Goal: Connect with others: Establish contact or relationships with other users

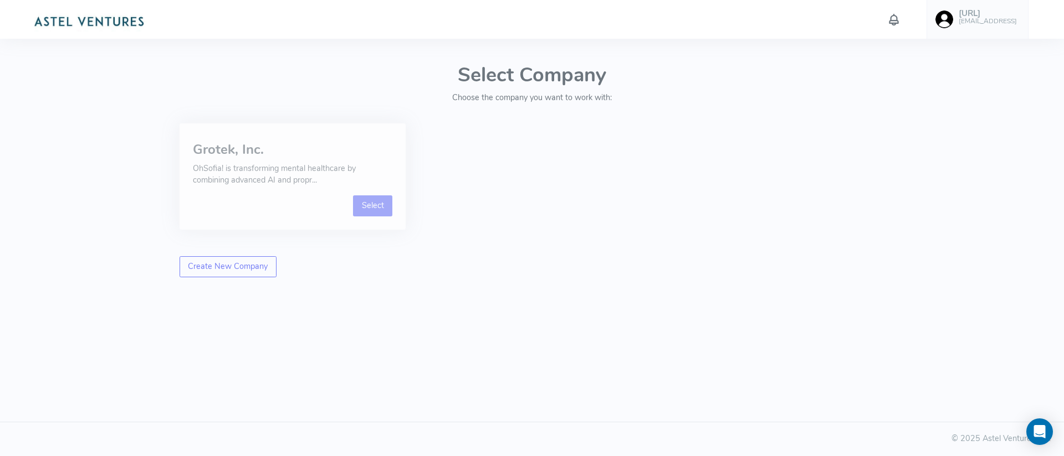
click at [378, 207] on link "Select" at bounding box center [372, 206] width 39 height 21
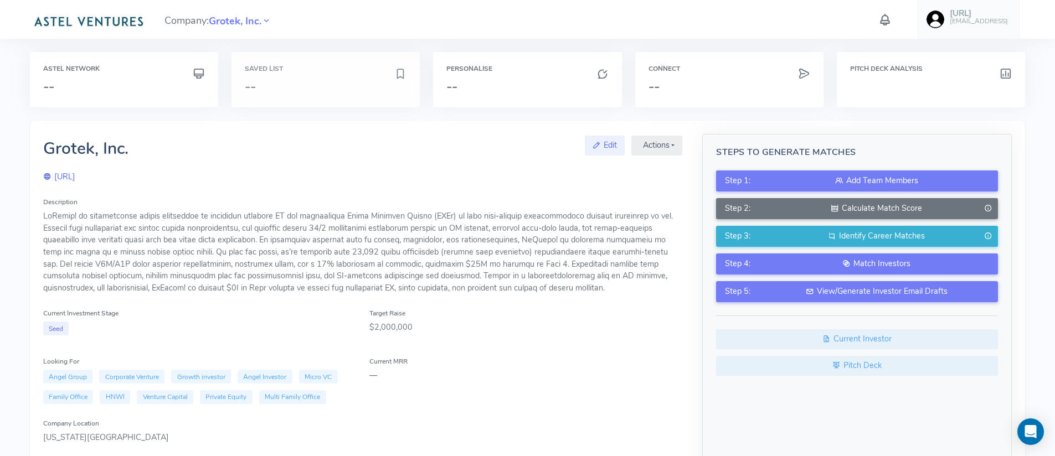
click at [311, 82] on h3 "--" at bounding box center [320, 86] width 150 height 14
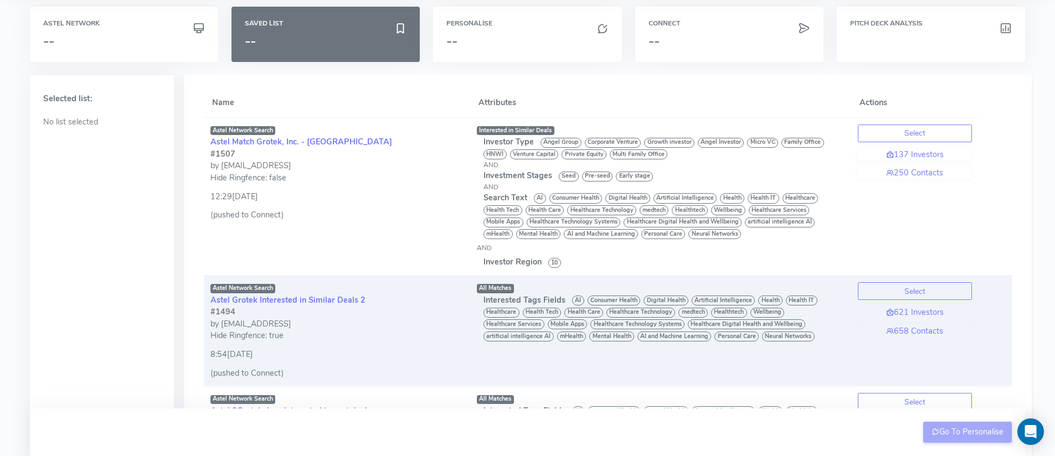
scroll to position [24, 0]
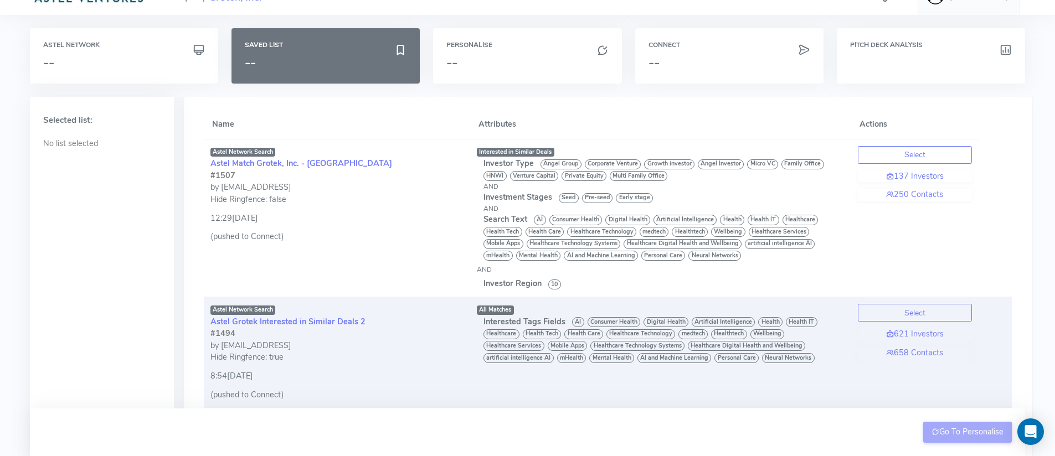
click at [430, 331] on div "#1494" at bounding box center [337, 334] width 253 height 12
click at [909, 312] on button "Select" at bounding box center [915, 313] width 114 height 18
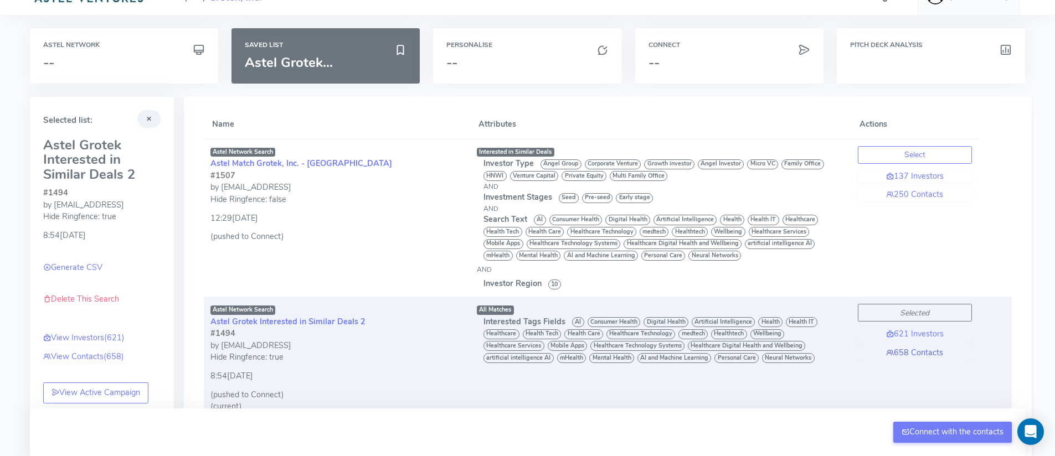
click at [926, 351] on link "658 Contacts" at bounding box center [915, 353] width 114 height 12
click at [921, 351] on link "658 Contacts" at bounding box center [915, 353] width 114 height 12
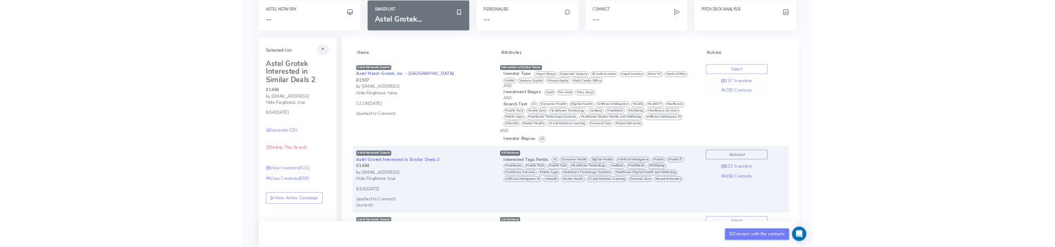
scroll to position [61, 0]
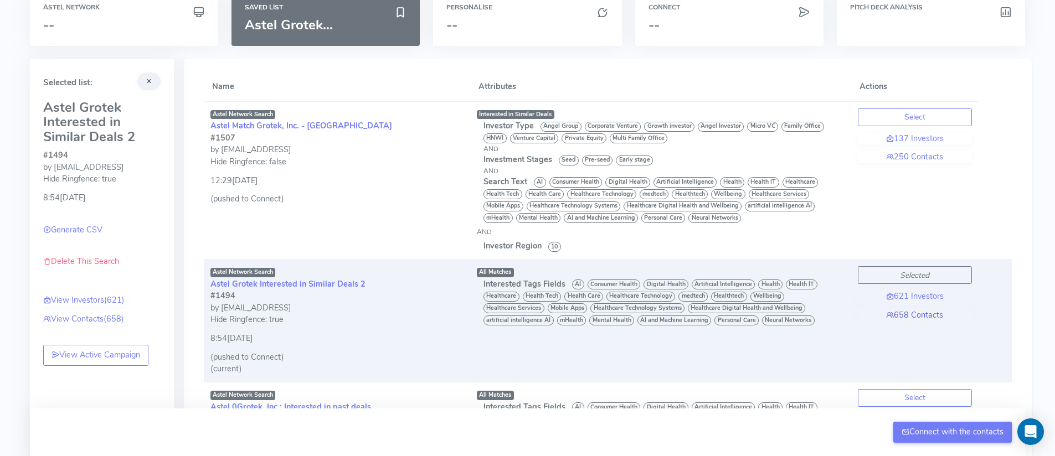
click at [923, 317] on link "658 Contacts" at bounding box center [915, 316] width 114 height 12
click at [912, 313] on link "658 Contacts" at bounding box center [915, 316] width 114 height 12
click at [913, 317] on link "658 Contacts" at bounding box center [915, 316] width 114 height 12
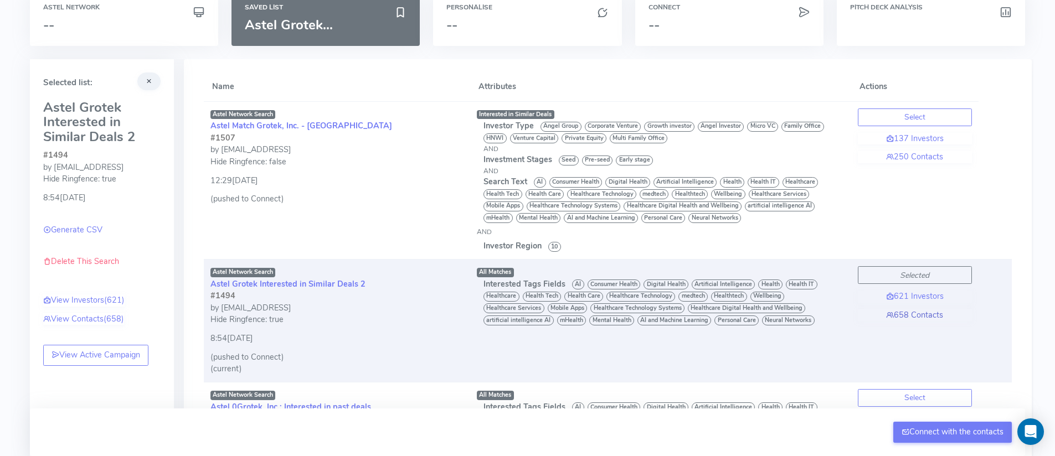
click at [910, 316] on link "658 Contacts" at bounding box center [915, 316] width 114 height 12
drag, startPoint x: 860, startPoint y: 317, endPoint x: 899, endPoint y: 316, distance: 39.3
click at [860, 316] on link "658 Contacts" at bounding box center [915, 316] width 114 height 12
click at [909, 316] on link "658 Contacts" at bounding box center [915, 316] width 114 height 12
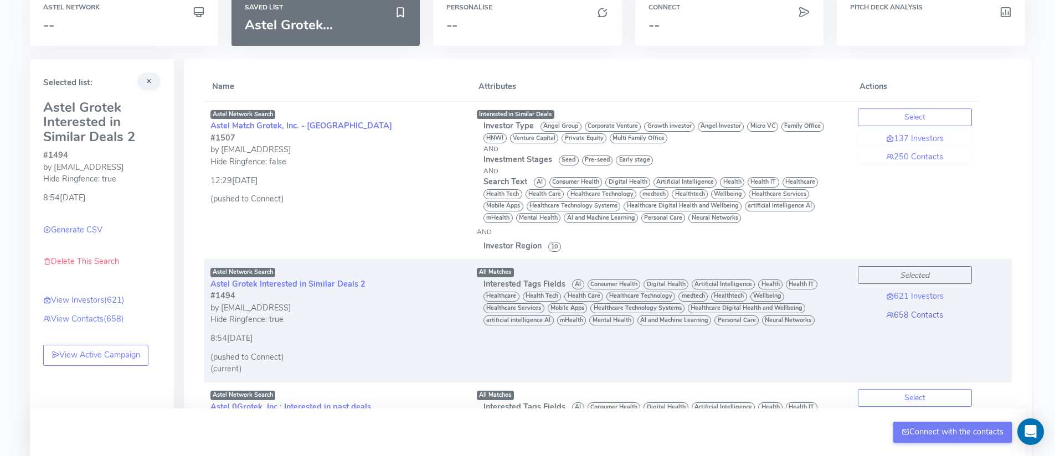
click at [909, 316] on link "658 Contacts" at bounding box center [915, 316] width 114 height 12
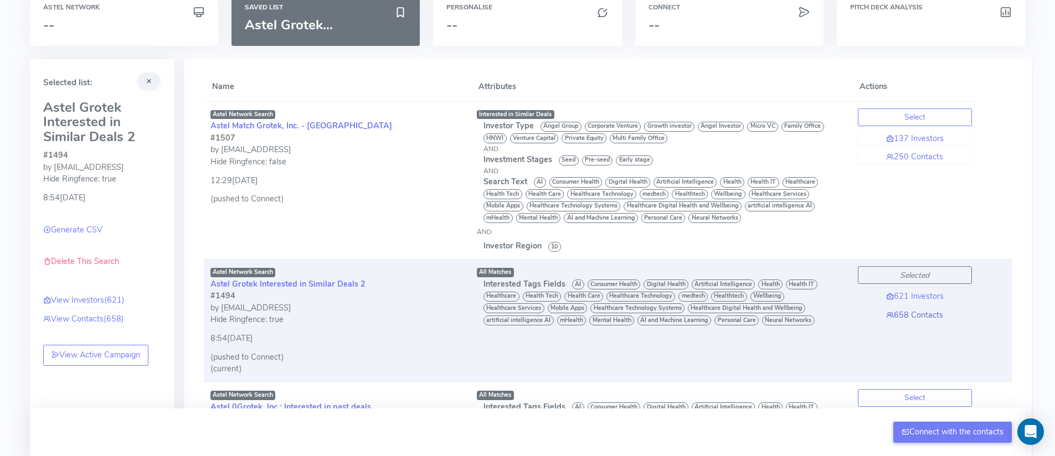
click at [910, 315] on link "658 Contacts" at bounding box center [915, 316] width 114 height 12
click at [915, 316] on link "658 Contacts" at bounding box center [915, 316] width 114 height 12
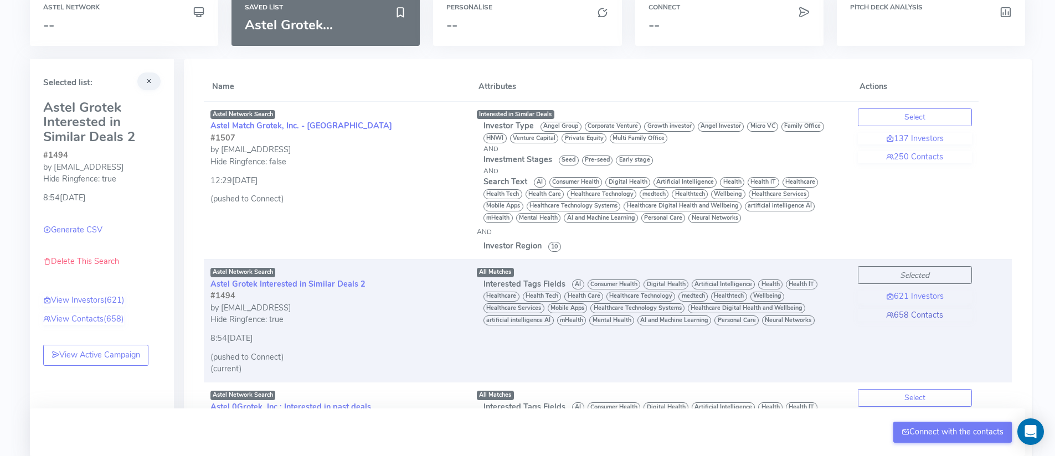
click at [915, 316] on link "658 Contacts" at bounding box center [915, 316] width 114 height 12
click at [345, 340] on div "8:54[DATE]" at bounding box center [337, 335] width 253 height 19
click at [389, 323] on div "Hide Ringfence: true" at bounding box center [337, 320] width 253 height 12
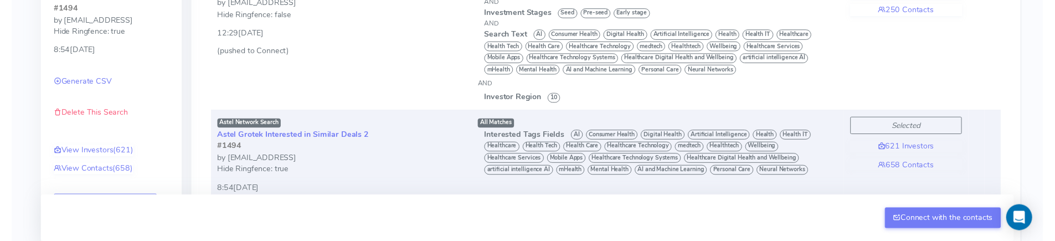
scroll to position [321, 0]
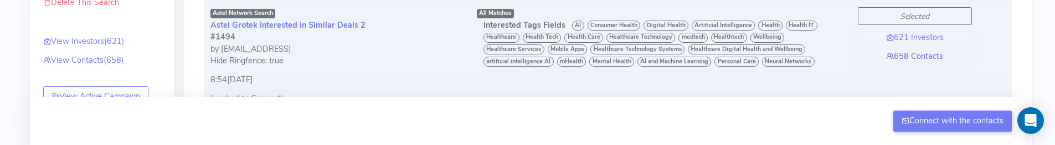
click at [917, 55] on link "658 Contacts" at bounding box center [915, 56] width 114 height 12
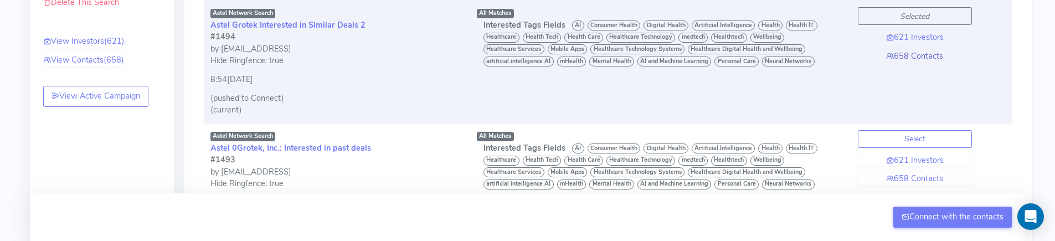
click at [926, 56] on link "658 Contacts" at bounding box center [915, 56] width 114 height 12
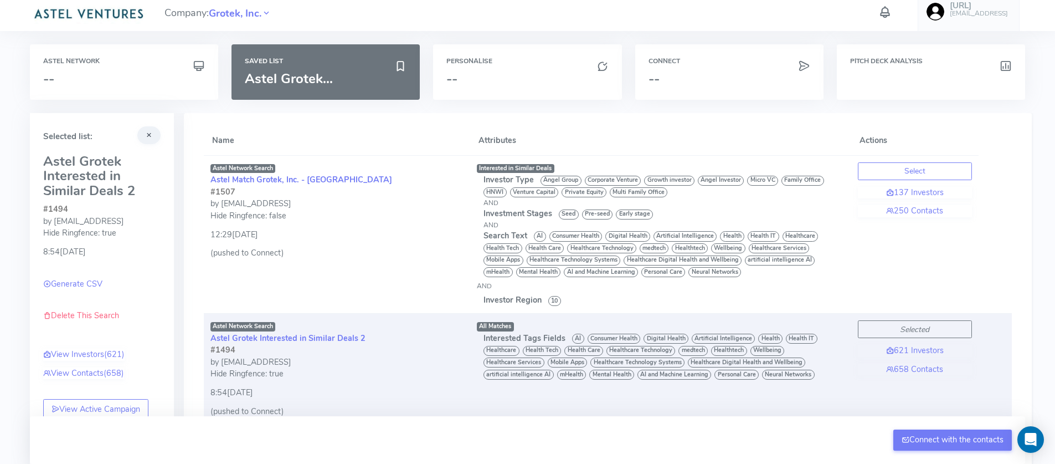
scroll to position [17, 0]
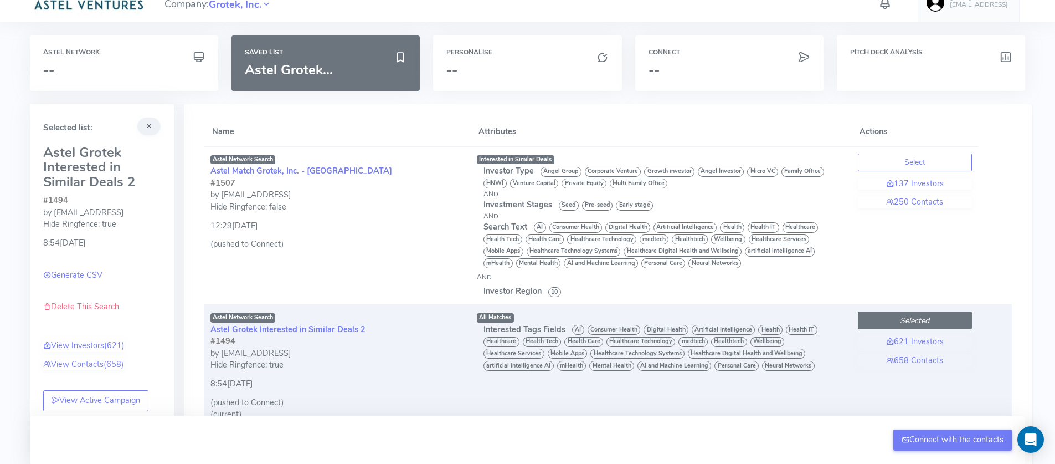
click at [938, 319] on button "Selected" at bounding box center [915, 320] width 114 height 18
click at [943, 319] on button "Selected" at bounding box center [915, 320] width 114 height 18
click at [928, 319] on icon "Selected" at bounding box center [914, 320] width 29 height 11
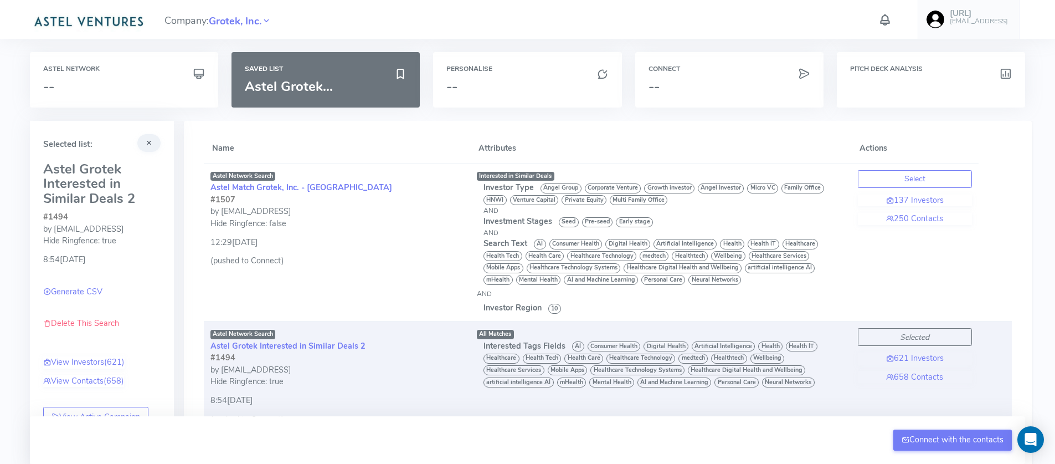
click at [103, 22] on img at bounding box center [88, 20] width 117 height 22
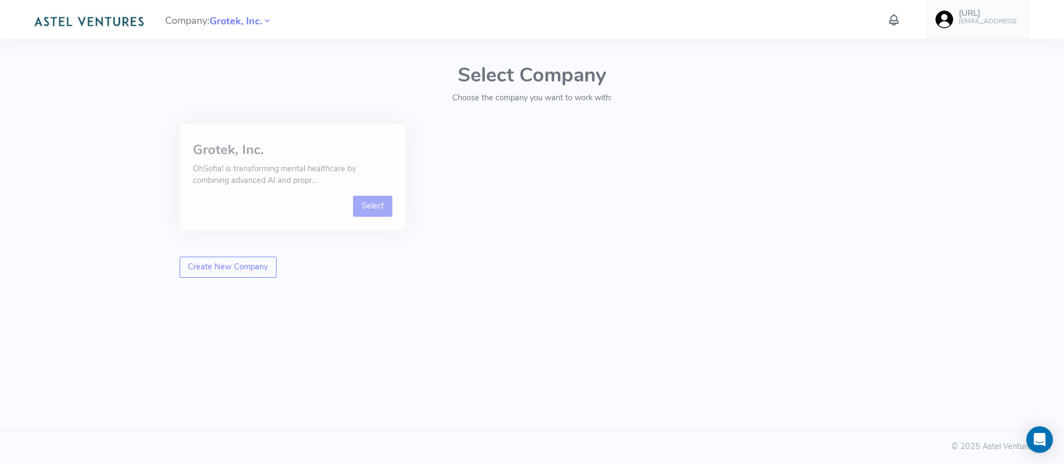
click at [366, 205] on link "Select" at bounding box center [372, 206] width 39 height 21
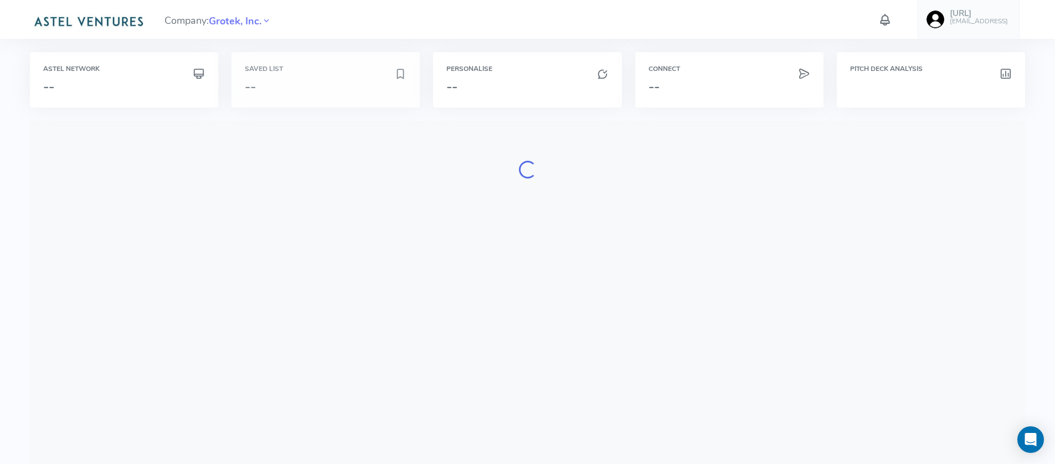
click at [273, 69] on h6 "Saved List" at bounding box center [326, 68] width 162 height 7
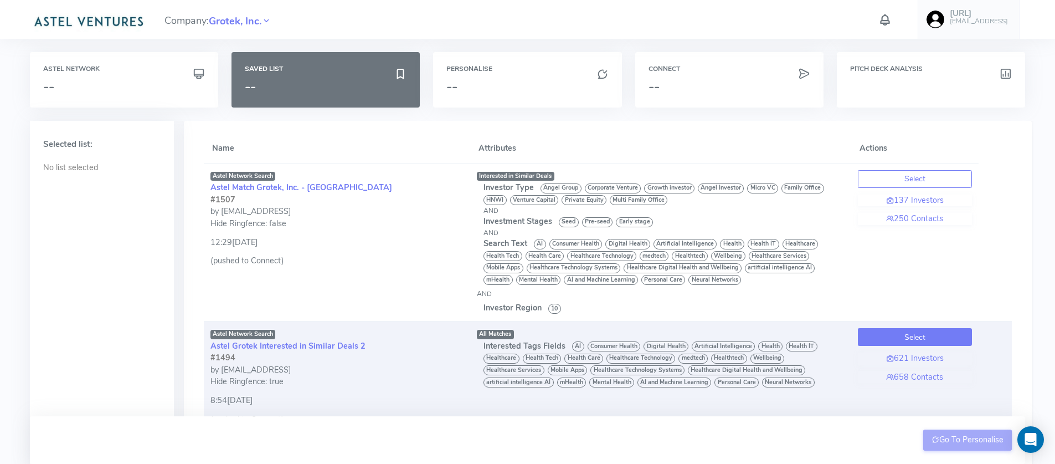
click at [944, 334] on button "Select" at bounding box center [915, 337] width 114 height 18
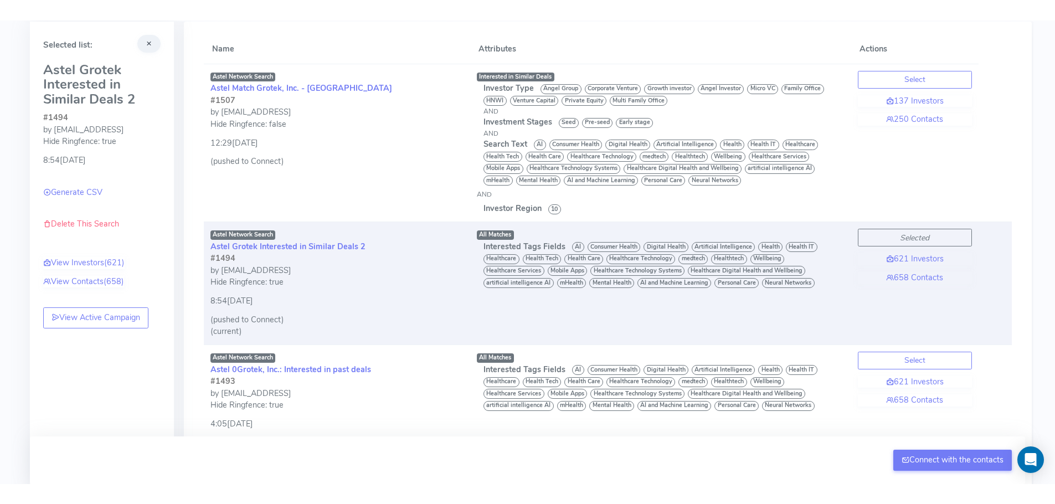
scroll to position [122, 0]
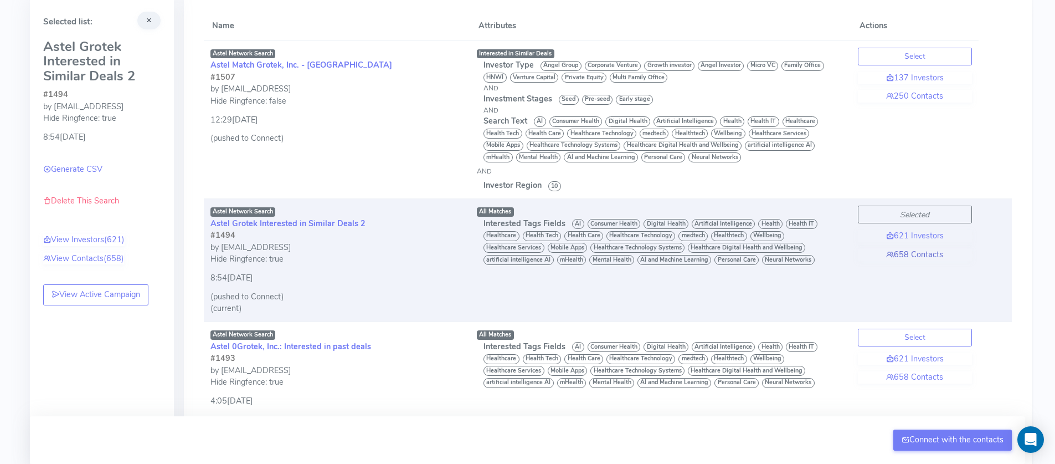
click at [919, 255] on link "658 Contacts" at bounding box center [915, 255] width 114 height 12
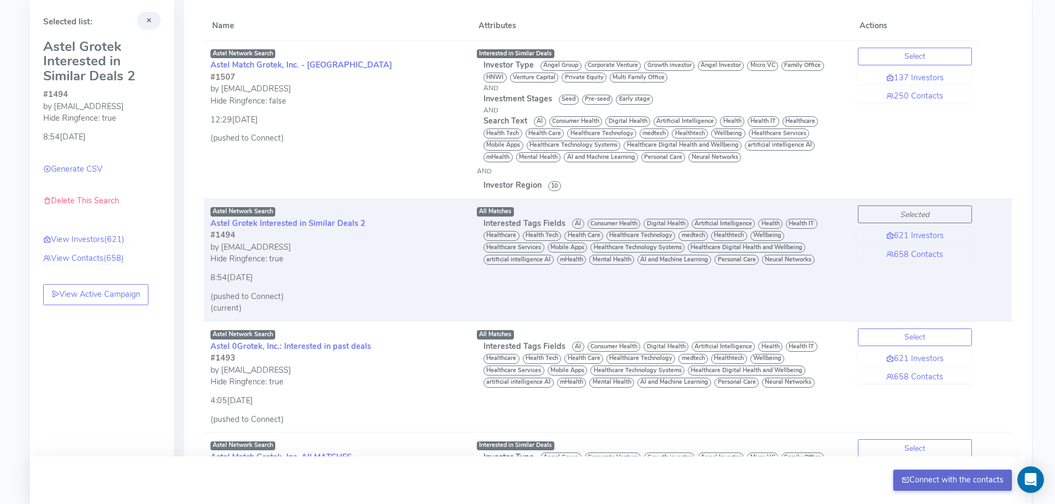
click at [960, 463] on button "Connect with the contacts" at bounding box center [953, 480] width 119 height 21
